Goal: Find specific page/section: Find specific page/section

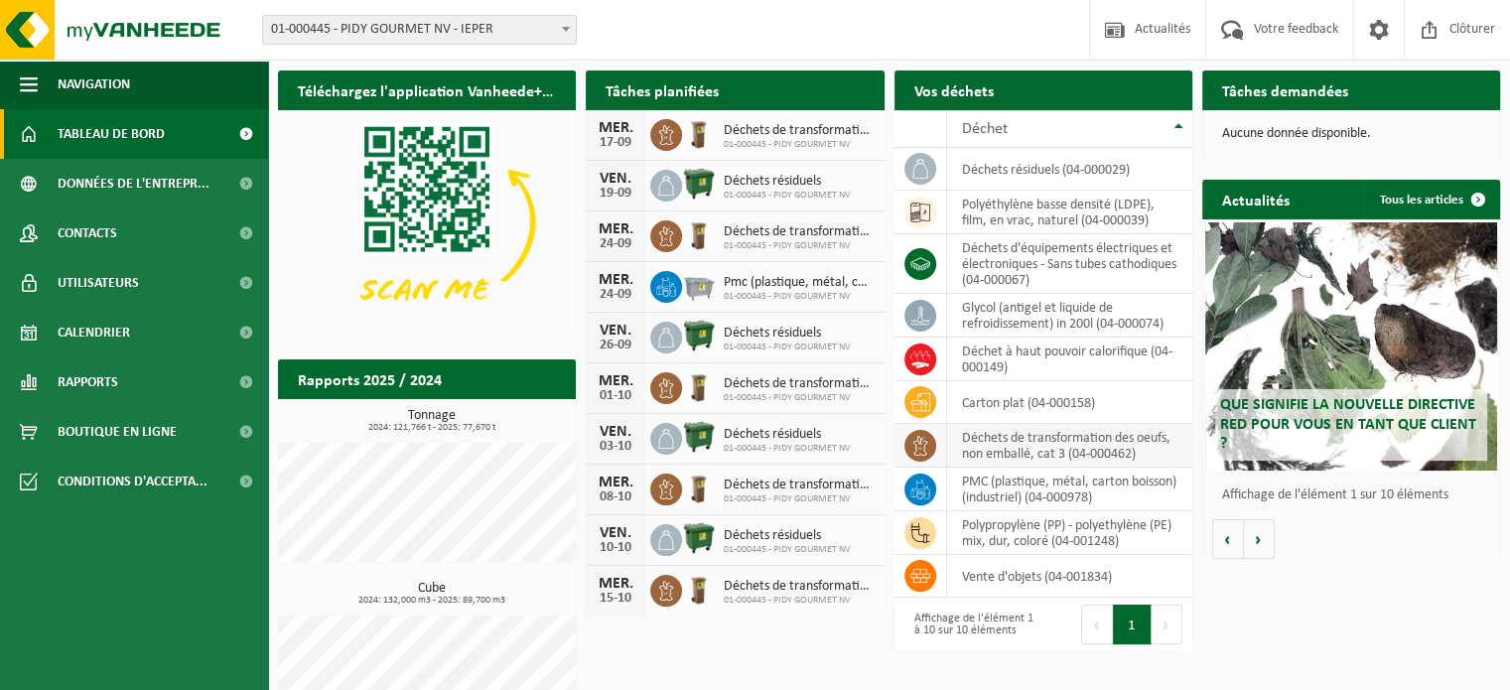
click at [1051, 444] on td "déchets de transformation des oeufs, non emballé, cat 3 (04-000462)" at bounding box center [1069, 446] width 245 height 44
click at [923, 446] on icon at bounding box center [920, 446] width 20 height 20
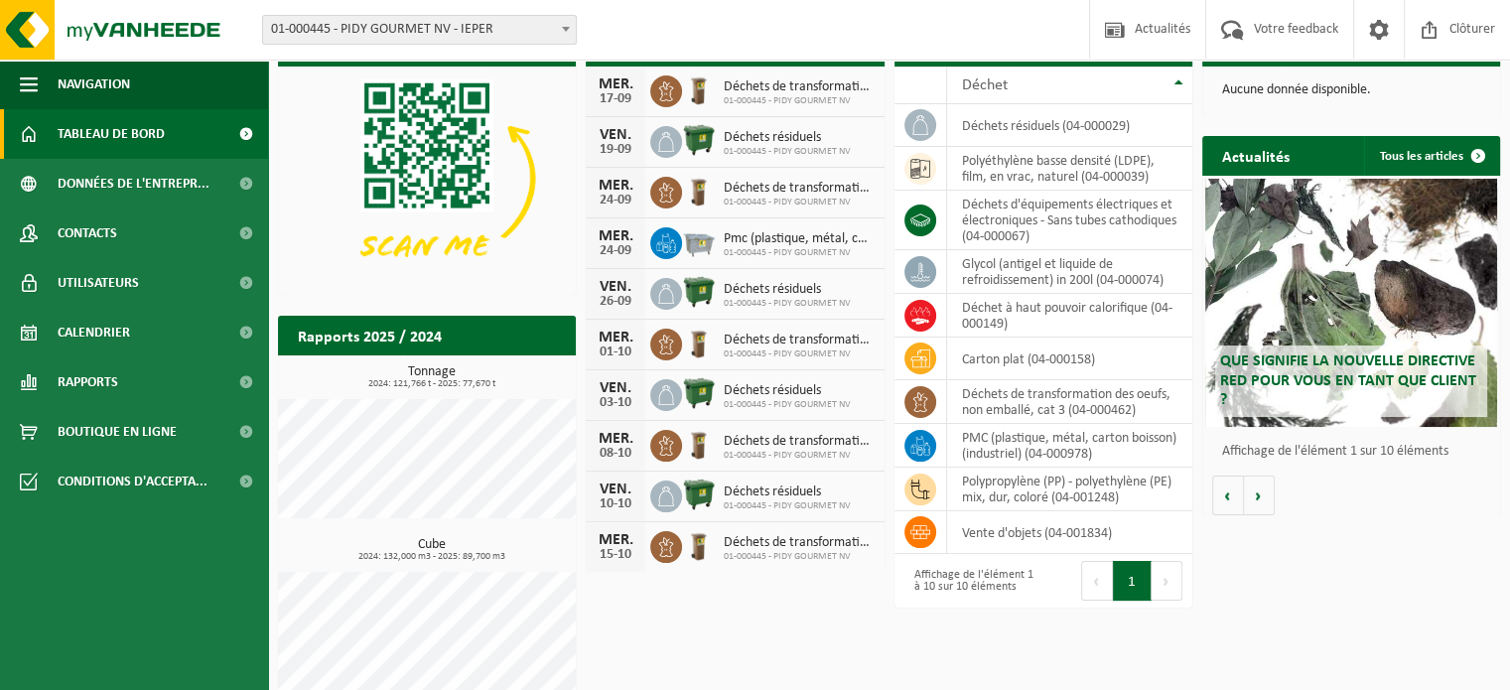
scroll to position [64, 0]
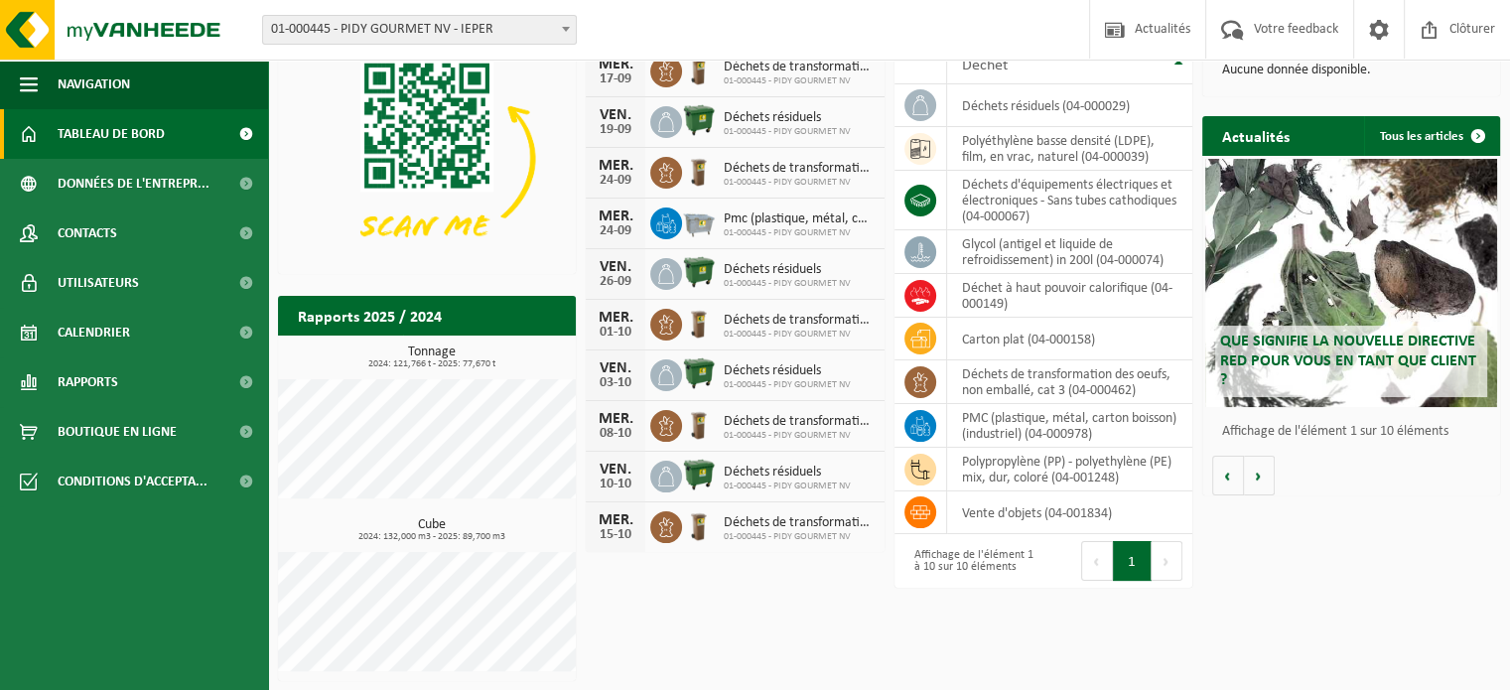
click at [665, 309] on span at bounding box center [666, 325] width 32 height 32
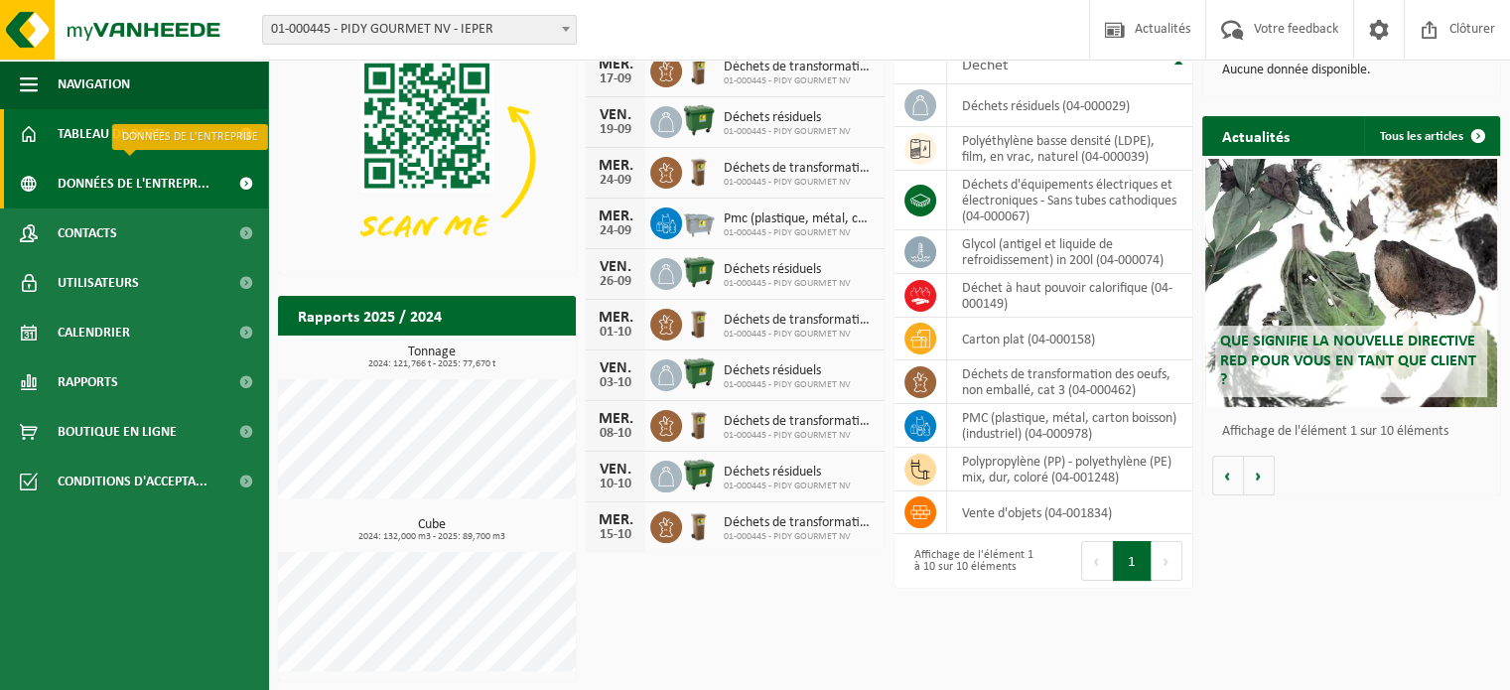
click at [237, 172] on span at bounding box center [245, 184] width 45 height 50
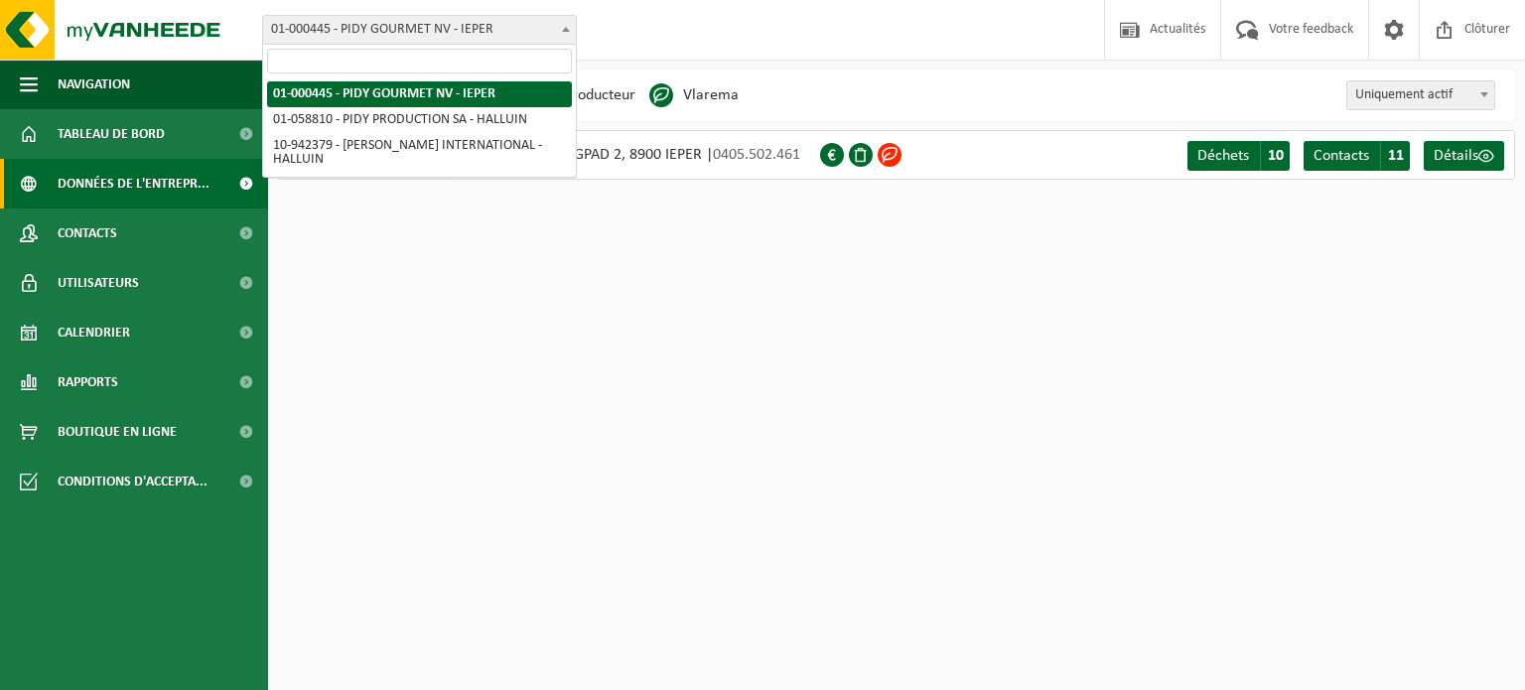
click at [534, 33] on span "01-000445 - PIDY GOURMET NV - IEPER" at bounding box center [419, 30] width 313 height 28
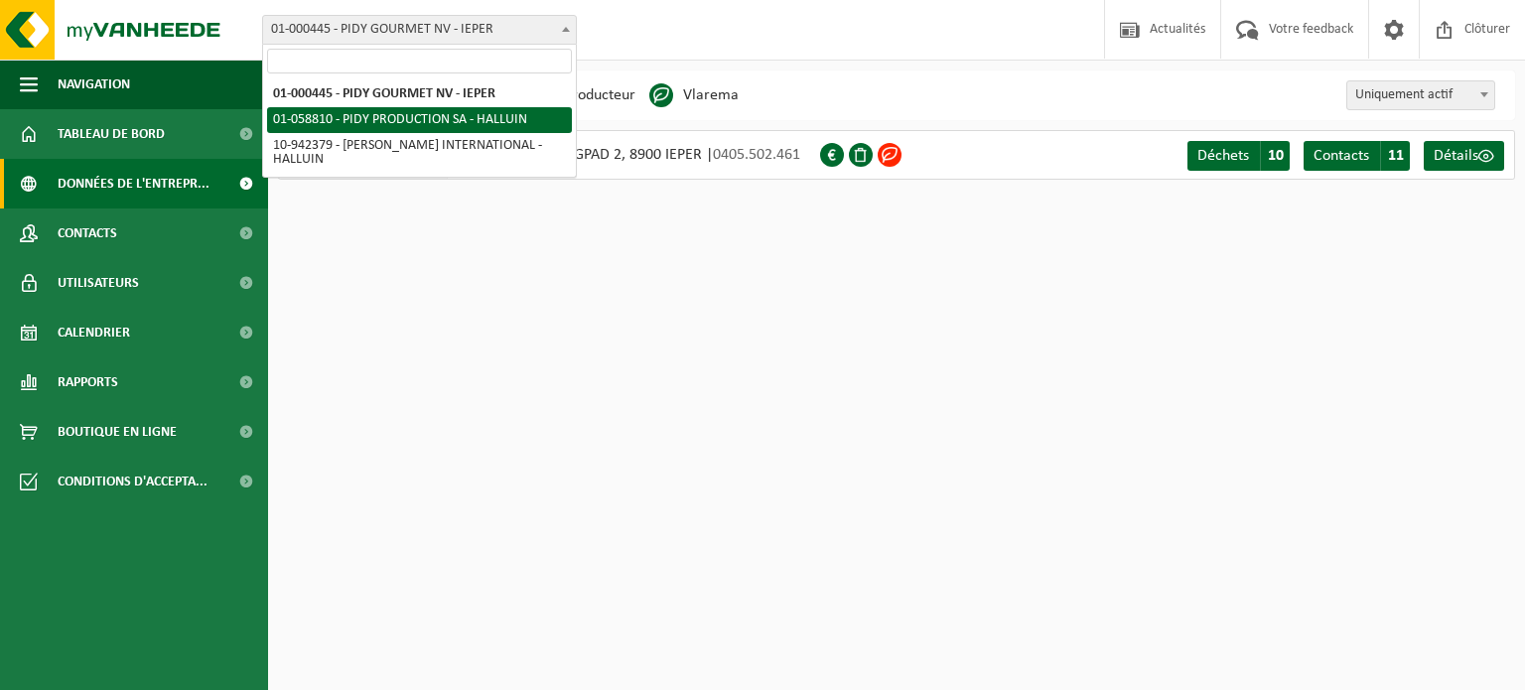
select select "371"
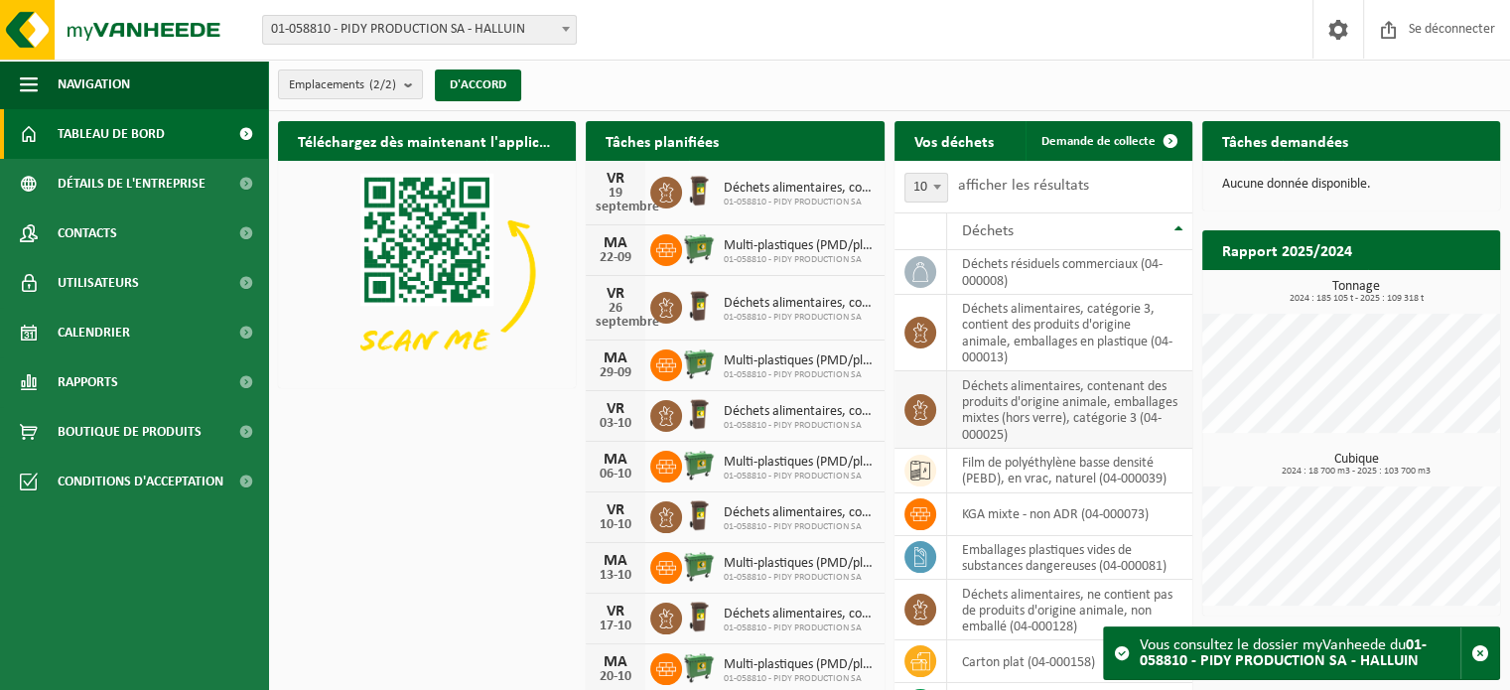
click at [911, 413] on icon at bounding box center [920, 410] width 20 height 20
